Goal: Task Accomplishment & Management: Complete application form

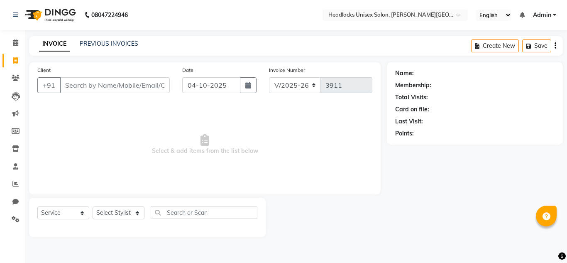
select select "6850"
select select "service"
click at [82, 80] on input "Client" at bounding box center [115, 85] width 110 height 16
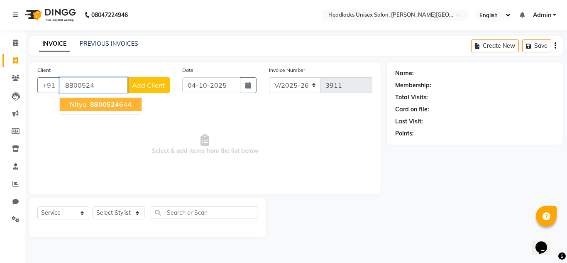
click at [100, 101] on span "8800524" at bounding box center [104, 104] width 29 height 8
type input "8800524644"
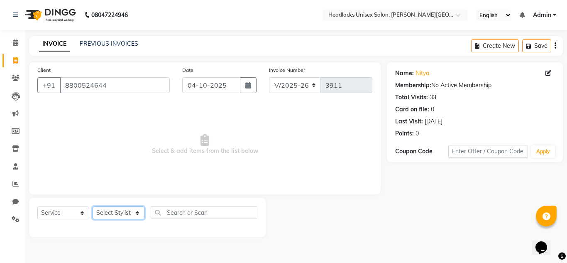
click at [121, 216] on select "Select Stylist Atul Kaif [DATE] [PERSON_NAME] [PERSON_NAME] [PERSON_NAME] [PERS…" at bounding box center [119, 212] width 52 height 13
select select "53620"
click at [93, 206] on select "Select Stylist Atul Kaif [DATE] [PERSON_NAME] [PERSON_NAME] [PERSON_NAME] [PERS…" at bounding box center [119, 212] width 52 height 13
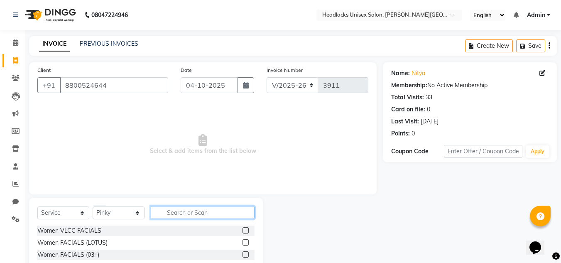
click at [181, 212] on input "text" at bounding box center [203, 212] width 104 height 13
type input "full ar"
click at [249, 232] on div at bounding box center [248, 230] width 12 height 10
click at [244, 232] on label at bounding box center [245, 230] width 6 height 6
click at [244, 232] on input "checkbox" at bounding box center [244, 230] width 5 height 5
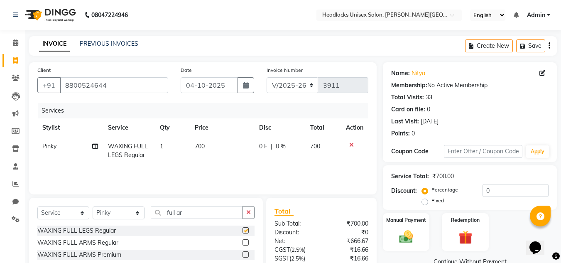
checkbox input "false"
click at [246, 240] on label at bounding box center [245, 242] width 6 height 6
click at [246, 240] on input "checkbox" at bounding box center [244, 242] width 5 height 5
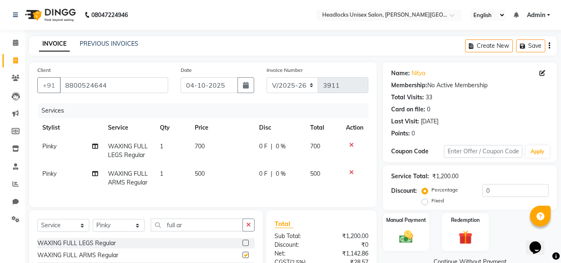
checkbox input "false"
click at [198, 143] on span "700" at bounding box center [200, 145] width 10 height 7
select select "53620"
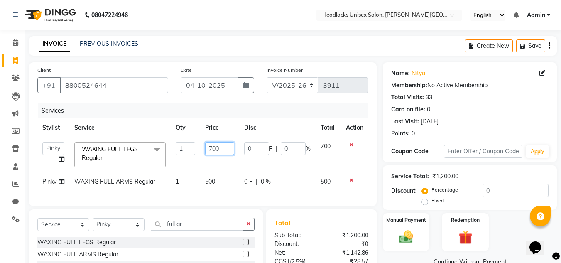
click at [210, 148] on input "700" at bounding box center [219, 148] width 29 height 13
click at [211, 148] on input "700" at bounding box center [219, 148] width 29 height 13
type input "500"
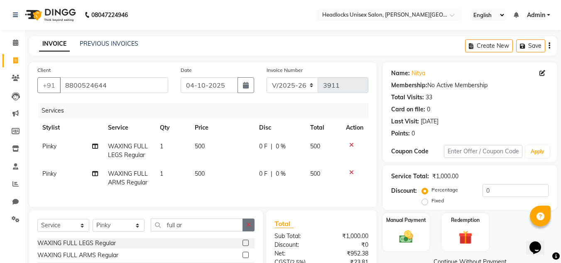
click at [245, 228] on button "button" at bounding box center [248, 224] width 12 height 13
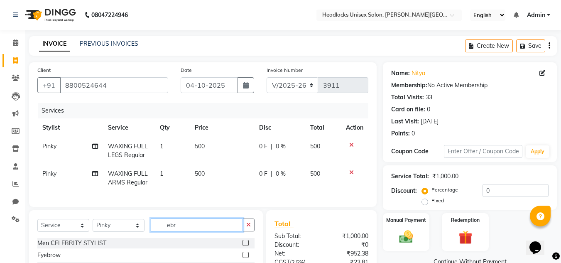
scroll to position [88, 0]
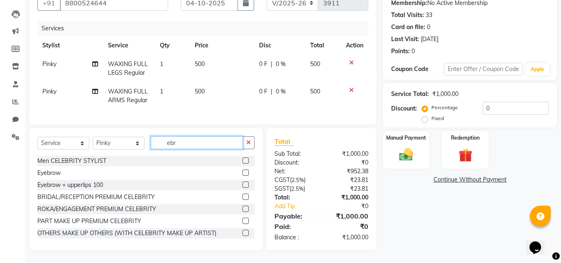
type input "ebr"
click at [242, 185] on label at bounding box center [245, 184] width 6 height 6
click at [242, 185] on input "checkbox" at bounding box center [244, 184] width 5 height 5
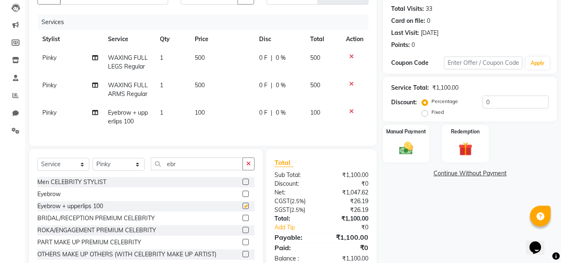
checkbox input "false"
click at [209, 110] on td "100" at bounding box center [222, 116] width 64 height 27
select select "53620"
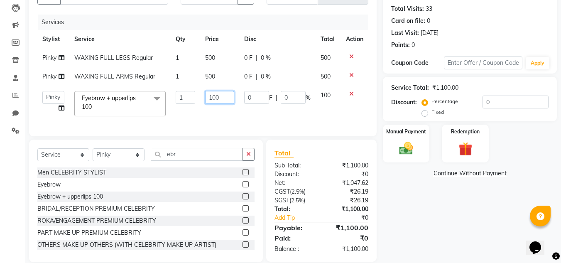
click at [223, 98] on input "100" at bounding box center [219, 97] width 29 height 13
type input "150"
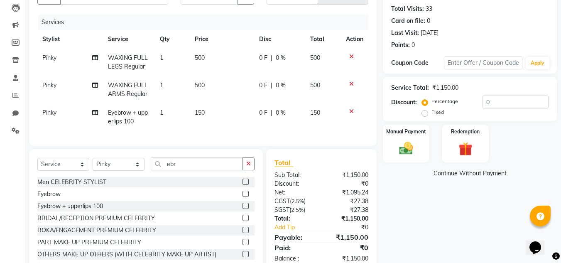
click at [386, 187] on div "Name: Nitya Membership: No Active Membership Total Visits: 33 Card on file: 0 L…" at bounding box center [473, 123] width 180 height 298
click at [403, 146] on img at bounding box center [405, 148] width 23 height 17
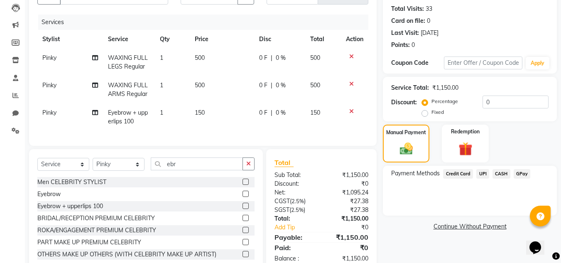
click at [483, 174] on span "UPI" at bounding box center [482, 174] width 13 height 10
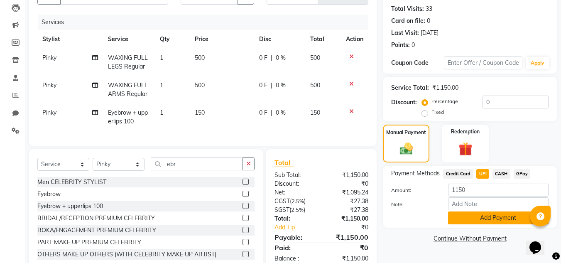
click at [487, 220] on button "Add Payment" at bounding box center [498, 217] width 100 height 13
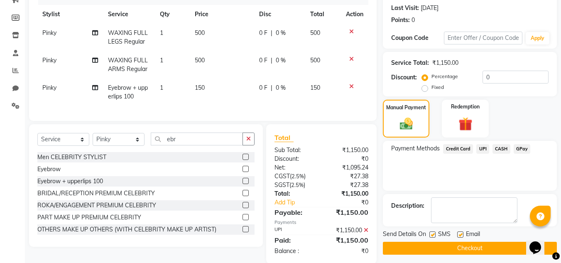
scroll to position [133, 0]
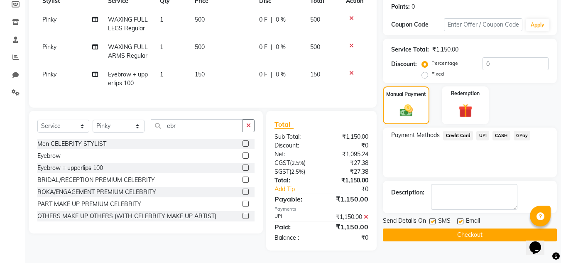
click at [515, 228] on button "Checkout" at bounding box center [470, 234] width 174 height 13
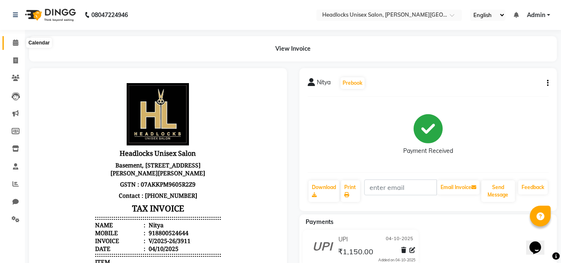
click at [13, 44] on icon at bounding box center [15, 42] width 5 height 6
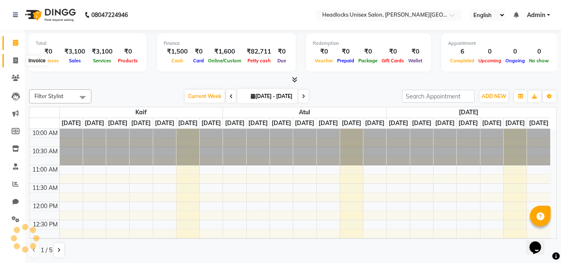
click at [15, 61] on icon at bounding box center [15, 60] width 5 height 6
select select "service"
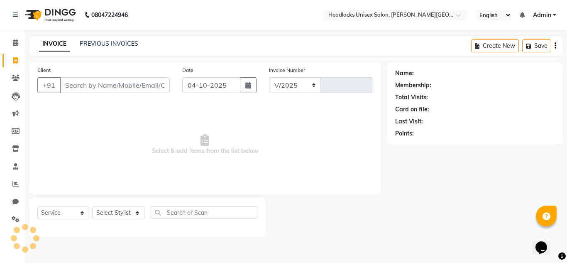
select select "6850"
type input "3912"
click at [13, 43] on icon at bounding box center [15, 42] width 5 height 6
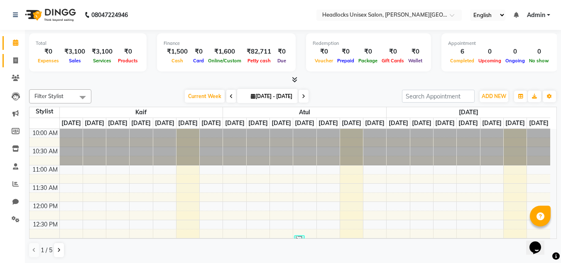
click at [17, 54] on link "Invoice" at bounding box center [12, 61] width 20 height 14
select select "service"
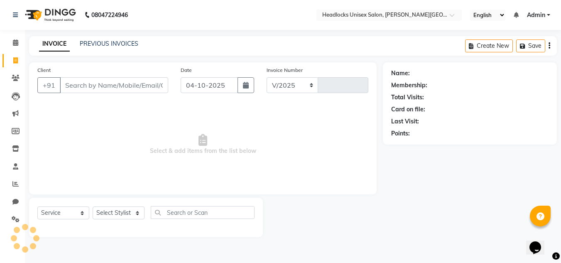
select select "6850"
type input "3912"
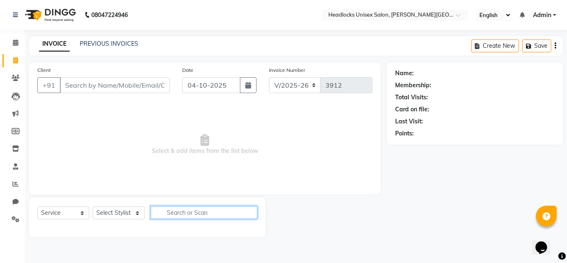
click at [213, 211] on input "text" at bounding box center [204, 212] width 107 height 13
type input "body"
click at [253, 212] on icon "button" at bounding box center [251, 212] width 5 height 6
click at [112, 210] on select "Select Stylist Atul Kaif [DATE] [PERSON_NAME] [PERSON_NAME] [PERSON_NAME] [PERS…" at bounding box center [119, 212] width 52 height 13
select select "53615"
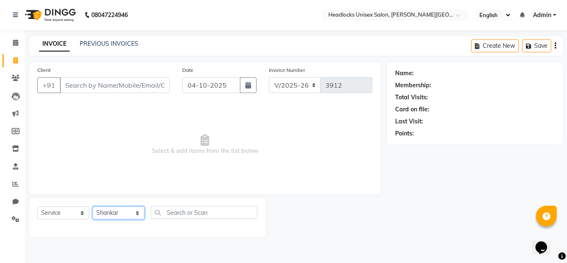
click at [93, 206] on select "Select Stylist Atul Kaif [DATE] [PERSON_NAME] [PERSON_NAME] [PERSON_NAME] [PERS…" at bounding box center [119, 212] width 52 height 13
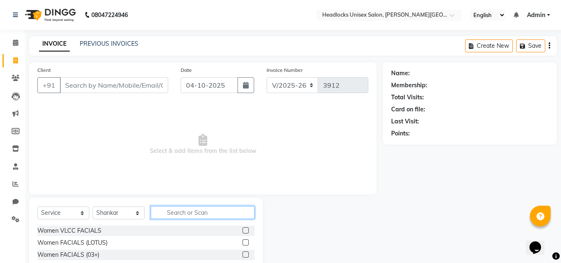
click at [187, 213] on input "text" at bounding box center [203, 212] width 104 height 13
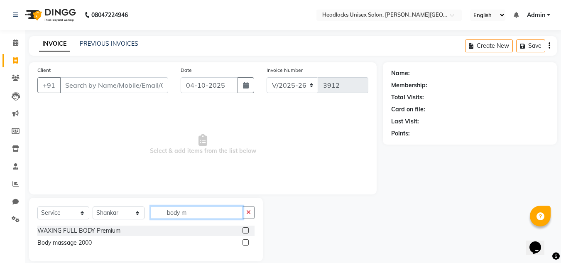
type input "body m"
click at [246, 242] on label at bounding box center [245, 242] width 6 height 6
click at [246, 242] on input "checkbox" at bounding box center [244, 242] width 5 height 5
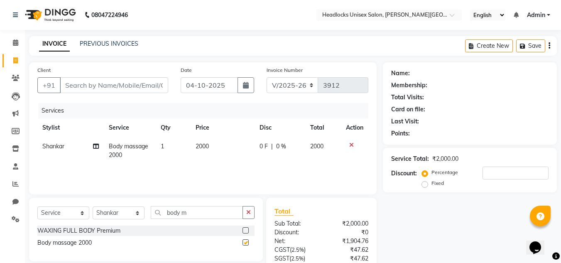
checkbox input "false"
click at [247, 227] on div at bounding box center [248, 230] width 12 height 10
click at [246, 227] on label at bounding box center [245, 230] width 6 height 6
click at [246, 228] on input "checkbox" at bounding box center [244, 230] width 5 height 5
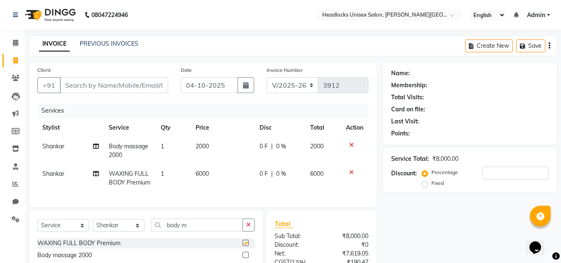
checkbox input "false"
click at [350, 142] on icon at bounding box center [351, 145] width 5 height 6
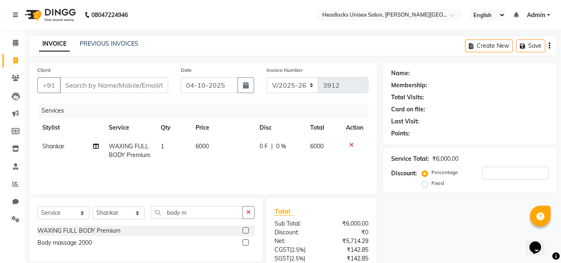
click at [352, 141] on td at bounding box center [354, 150] width 27 height 27
click at [351, 144] on icon at bounding box center [351, 145] width 5 height 6
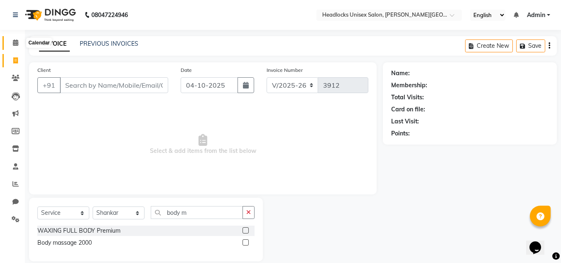
click at [16, 41] on icon at bounding box center [15, 42] width 5 height 6
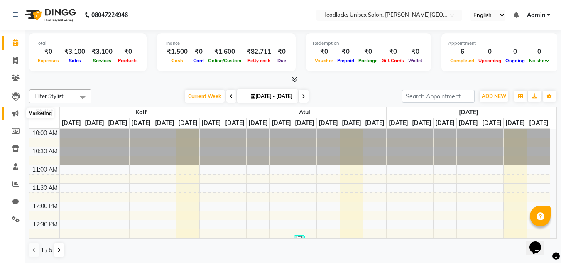
click at [15, 115] on icon at bounding box center [15, 113] width 6 height 6
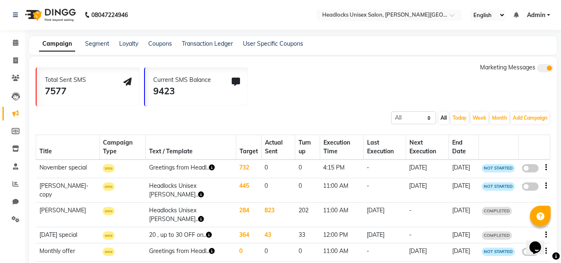
click at [15, 115] on icon at bounding box center [15, 113] width 6 height 6
click at [12, 73] on link "Clients" at bounding box center [12, 78] width 20 height 14
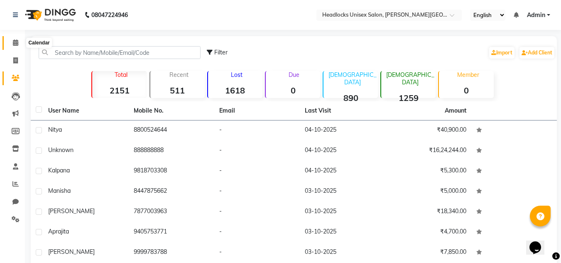
click at [15, 39] on icon at bounding box center [15, 42] width 5 height 6
